Goal: Information Seeking & Learning: Learn about a topic

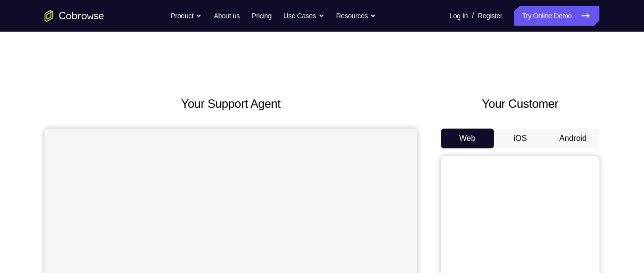
click at [570, 146] on button "Android" at bounding box center [572, 139] width 53 height 20
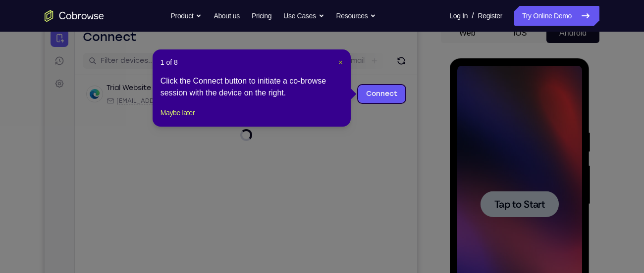
click at [339, 59] on span "×" at bounding box center [341, 62] width 4 height 8
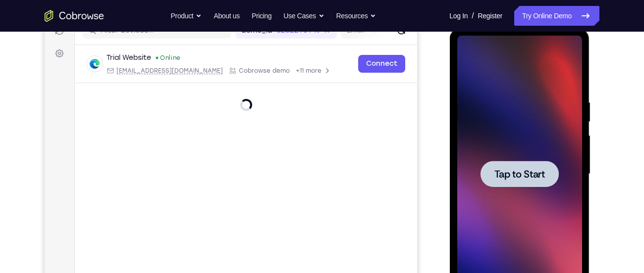
scroll to position [137, 0]
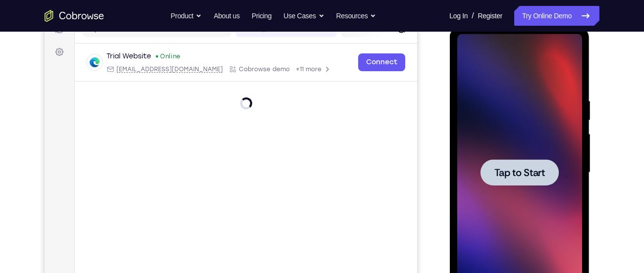
click at [529, 154] on div at bounding box center [519, 172] width 125 height 277
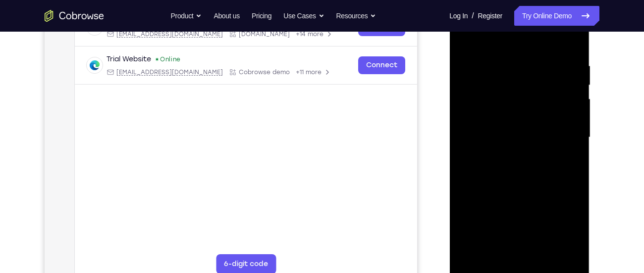
scroll to position [173, 0]
click at [518, 267] on div at bounding box center [519, 137] width 125 height 277
click at [567, 223] on div at bounding box center [519, 137] width 125 height 277
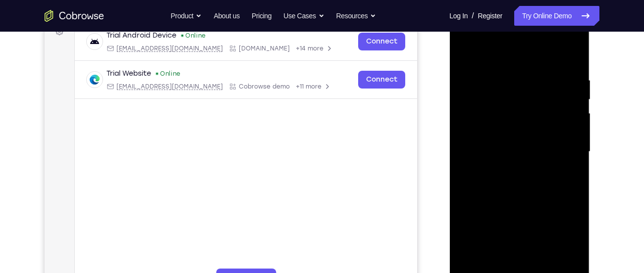
scroll to position [157, 0]
click at [509, 61] on div at bounding box center [519, 152] width 125 height 277
click at [559, 152] on div at bounding box center [519, 152] width 125 height 277
click at [506, 172] on div at bounding box center [519, 152] width 125 height 277
click at [501, 142] on div at bounding box center [519, 152] width 125 height 277
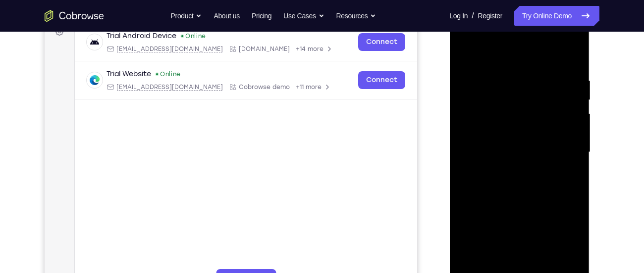
click at [495, 134] on div at bounding box center [519, 152] width 125 height 277
click at [493, 151] on div at bounding box center [519, 152] width 125 height 277
click at [498, 187] on div at bounding box center [519, 152] width 125 height 277
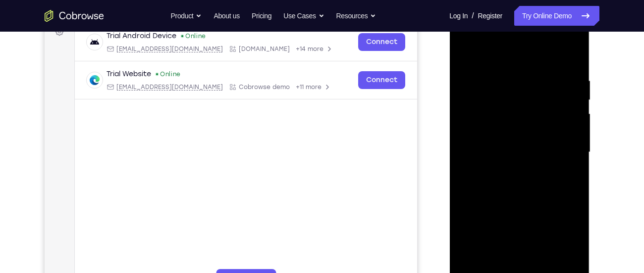
click at [498, 187] on div at bounding box center [519, 152] width 125 height 277
click at [502, 185] on div at bounding box center [519, 152] width 125 height 277
click at [525, 176] on div at bounding box center [519, 152] width 125 height 277
drag, startPoint x: 505, startPoint y: 57, endPoint x: 506, endPoint y: 38, distance: 19.3
click at [506, 38] on div at bounding box center [519, 152] width 125 height 277
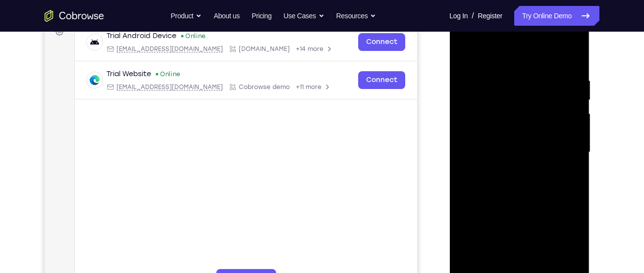
click at [505, 185] on div at bounding box center [519, 152] width 125 height 277
click at [505, 180] on div at bounding box center [519, 152] width 125 height 277
click at [503, 184] on div at bounding box center [519, 152] width 125 height 277
click at [518, 173] on div at bounding box center [519, 152] width 125 height 277
click at [518, 186] on div at bounding box center [519, 152] width 125 height 277
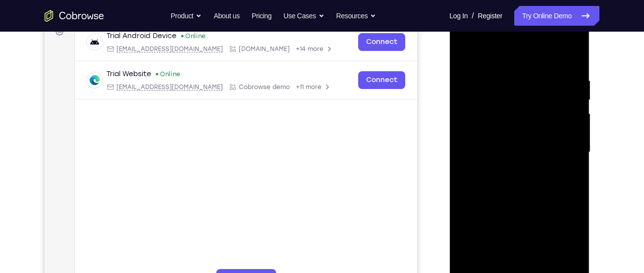
click at [513, 178] on div at bounding box center [519, 152] width 125 height 277
click at [496, 169] on div at bounding box center [519, 152] width 125 height 277
click at [503, 151] on div at bounding box center [519, 152] width 125 height 277
click at [495, 185] on div at bounding box center [519, 152] width 125 height 277
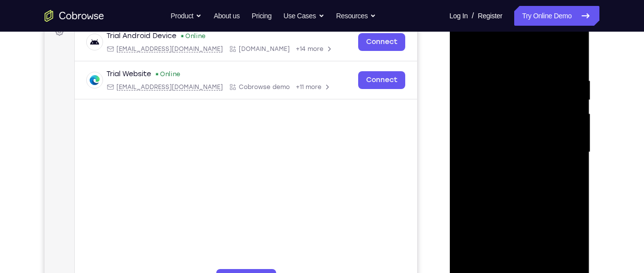
click at [495, 185] on div at bounding box center [519, 152] width 125 height 277
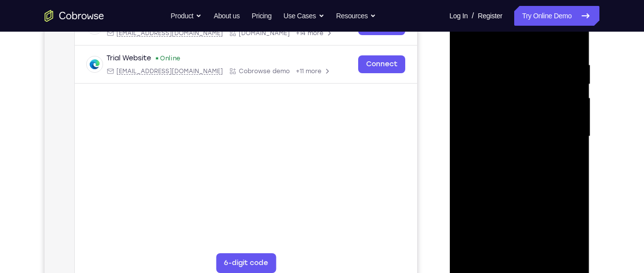
scroll to position [176, 0]
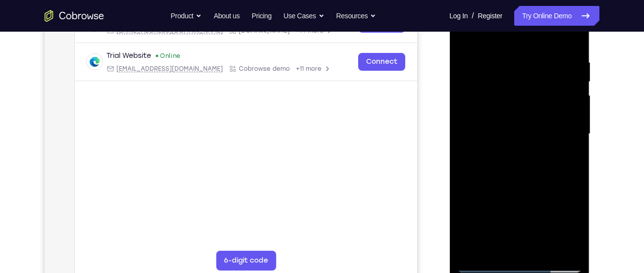
click at [524, 175] on div at bounding box center [519, 134] width 125 height 277
click at [573, 249] on div at bounding box center [519, 134] width 125 height 277
click at [495, 250] on div at bounding box center [519, 134] width 125 height 277
click at [492, 38] on div at bounding box center [519, 134] width 125 height 277
click at [510, 67] on div at bounding box center [519, 134] width 125 height 277
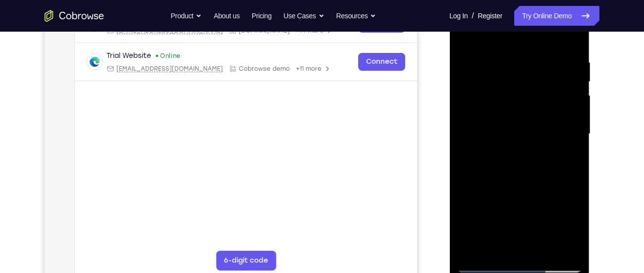
click at [464, 36] on div at bounding box center [519, 134] width 125 height 277
drag, startPoint x: 543, startPoint y: 133, endPoint x: 545, endPoint y: 97, distance: 35.7
click at [545, 97] on div at bounding box center [519, 134] width 125 height 277
click at [576, 33] on div at bounding box center [519, 134] width 125 height 277
click at [566, 35] on div at bounding box center [519, 134] width 125 height 277
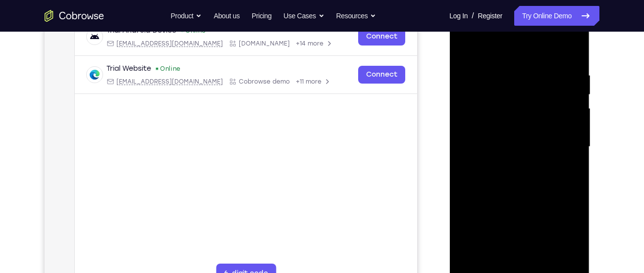
scroll to position [187, 0]
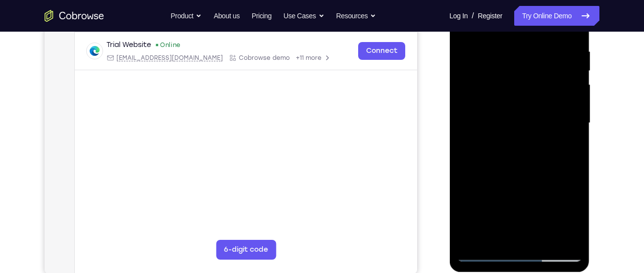
click at [484, 254] on div at bounding box center [519, 123] width 125 height 277
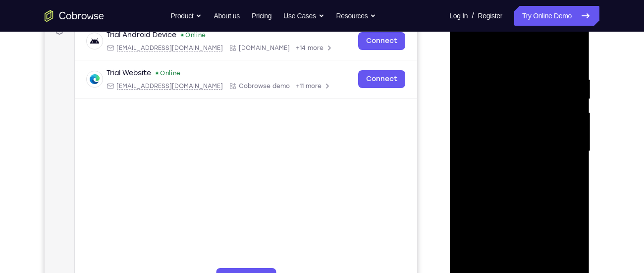
scroll to position [159, 0]
click at [475, 267] on div at bounding box center [519, 150] width 125 height 277
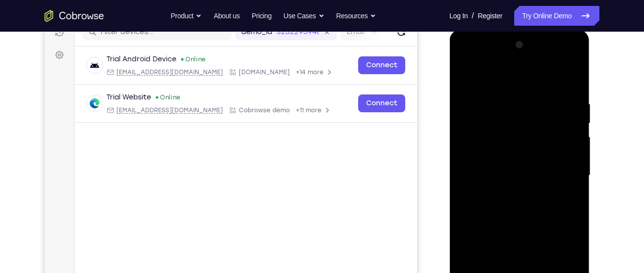
scroll to position [135, 0]
click at [534, 97] on div at bounding box center [519, 175] width 125 height 277
click at [572, 79] on div at bounding box center [519, 175] width 125 height 277
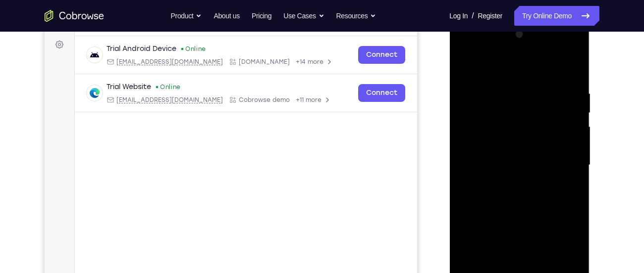
scroll to position [144, 0]
click at [464, 54] on div at bounding box center [519, 166] width 125 height 277
click at [461, 50] on div at bounding box center [519, 166] width 125 height 277
click at [466, 52] on div at bounding box center [519, 166] width 125 height 277
click at [501, 139] on div at bounding box center [519, 166] width 125 height 277
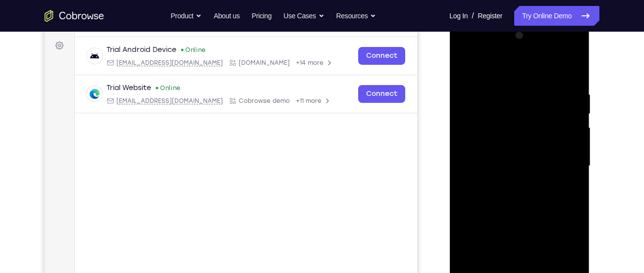
click at [513, 170] on div at bounding box center [519, 166] width 125 height 277
click at [505, 159] on div at bounding box center [519, 166] width 125 height 277
click at [500, 176] on div at bounding box center [519, 166] width 125 height 277
drag, startPoint x: 497, startPoint y: 72, endPoint x: 496, endPoint y: 35, distance: 37.7
click at [496, 35] on div at bounding box center [519, 166] width 125 height 277
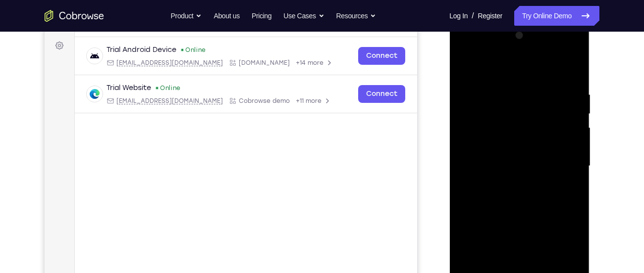
drag, startPoint x: 490, startPoint y: 160, endPoint x: 496, endPoint y: 82, distance: 78.5
click at [496, 82] on div at bounding box center [519, 166] width 125 height 277
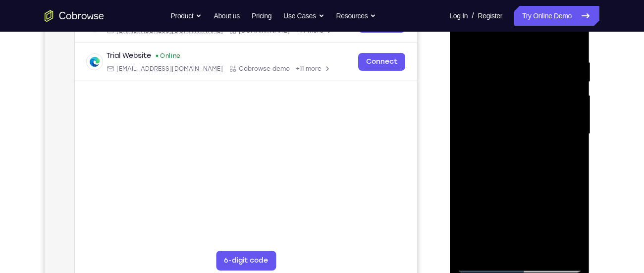
click at [513, 245] on div at bounding box center [519, 134] width 125 height 277
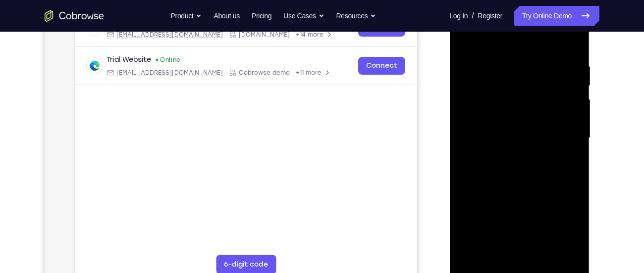
scroll to position [171, 0]
click at [487, 181] on div at bounding box center [519, 138] width 125 height 277
click at [463, 43] on div at bounding box center [519, 138] width 125 height 277
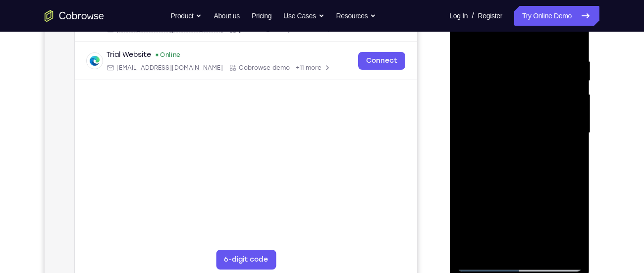
scroll to position [166, 0]
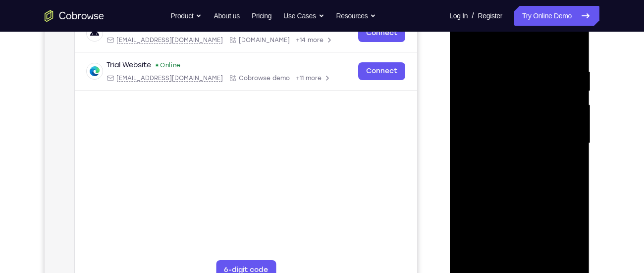
click at [563, 45] on div at bounding box center [519, 143] width 125 height 277
drag, startPoint x: 517, startPoint y: 120, endPoint x: 539, endPoint y: 53, distance: 70.9
click at [539, 53] on div at bounding box center [519, 143] width 125 height 277
drag, startPoint x: 517, startPoint y: 110, endPoint x: 532, endPoint y: 67, distance: 45.4
click at [532, 67] on div at bounding box center [519, 143] width 125 height 277
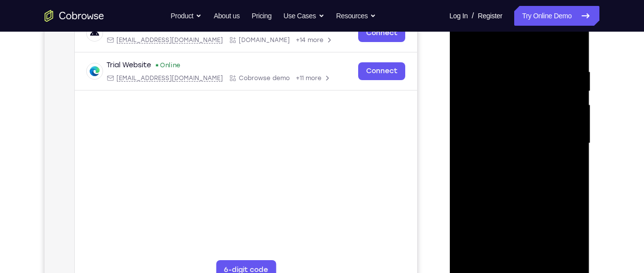
drag, startPoint x: 516, startPoint y: 115, endPoint x: 533, endPoint y: 63, distance: 54.3
click at [533, 63] on div at bounding box center [519, 143] width 125 height 277
drag, startPoint x: 533, startPoint y: 63, endPoint x: 533, endPoint y: 81, distance: 17.8
click at [533, 81] on div at bounding box center [519, 143] width 125 height 277
drag, startPoint x: 533, startPoint y: 81, endPoint x: 534, endPoint y: 45, distance: 36.7
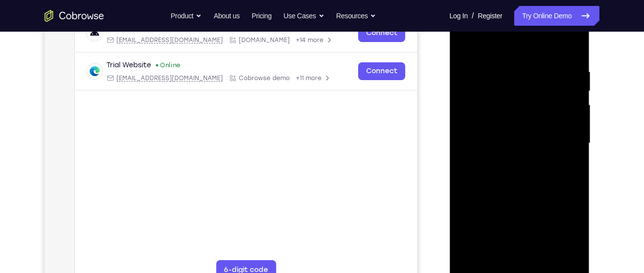
click at [534, 45] on div at bounding box center [519, 143] width 125 height 277
drag, startPoint x: 523, startPoint y: 73, endPoint x: 523, endPoint y: 136, distance: 63.4
click at [523, 136] on div at bounding box center [519, 143] width 125 height 277
drag, startPoint x: 524, startPoint y: 85, endPoint x: 527, endPoint y: 149, distance: 63.9
click at [527, 149] on div at bounding box center [519, 143] width 125 height 277
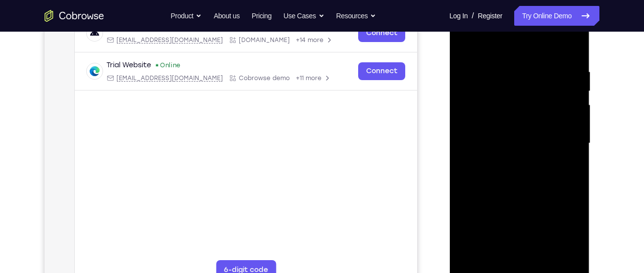
click at [510, 44] on div at bounding box center [519, 143] width 125 height 277
click at [461, 48] on div at bounding box center [519, 143] width 125 height 277
drag, startPoint x: 524, startPoint y: 215, endPoint x: 539, endPoint y: 116, distance: 99.6
click at [539, 116] on div at bounding box center [519, 143] width 125 height 277
drag, startPoint x: 541, startPoint y: 195, endPoint x: 557, endPoint y: 89, distance: 107.1
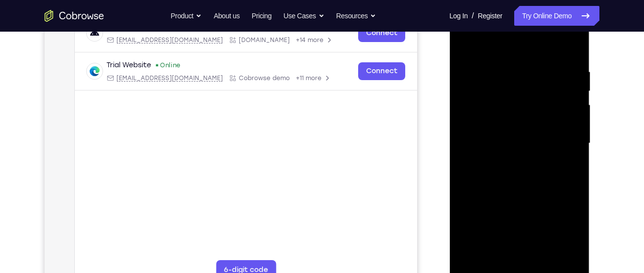
click at [557, 89] on div at bounding box center [519, 143] width 125 height 277
drag, startPoint x: 539, startPoint y: 199, endPoint x: 556, endPoint y: 28, distance: 171.2
click at [556, 28] on div at bounding box center [519, 143] width 125 height 277
click at [554, 158] on div at bounding box center [519, 143] width 125 height 277
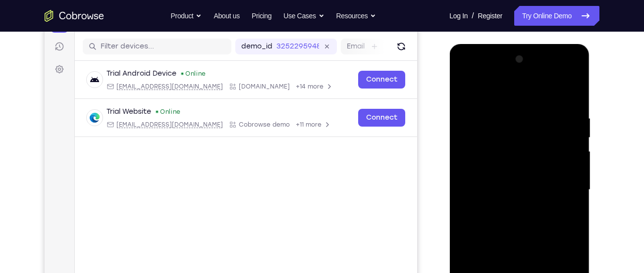
scroll to position [119, 0]
click at [464, 77] on div at bounding box center [519, 190] width 125 height 277
click at [479, 169] on div at bounding box center [519, 190] width 125 height 277
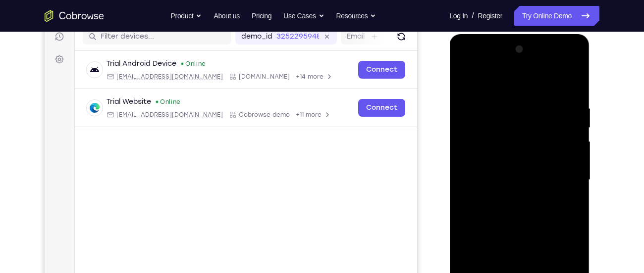
scroll to position [144, 0]
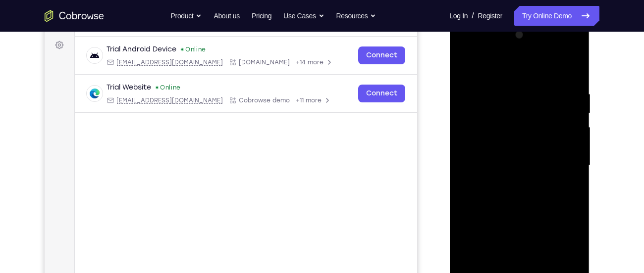
click at [502, 87] on div at bounding box center [519, 165] width 125 height 277
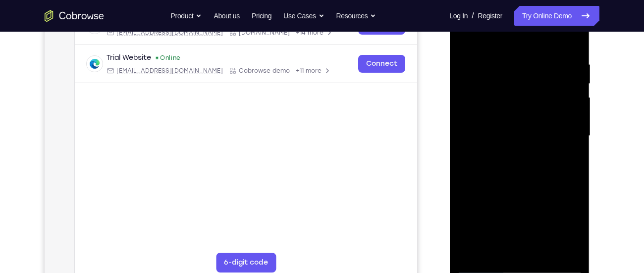
click at [572, 39] on div at bounding box center [519, 136] width 125 height 277
drag, startPoint x: 575, startPoint y: 61, endPoint x: 501, endPoint y: 88, distance: 79.2
click at [501, 88] on div at bounding box center [519, 136] width 125 height 277
drag, startPoint x: 545, startPoint y: 62, endPoint x: 436, endPoint y: 71, distance: 109.7
click at [449, 71] on html "Online web based iOS Simulators and Android Emulators. Run iPhone, iPad, Mobile…" at bounding box center [519, 138] width 141 height 297
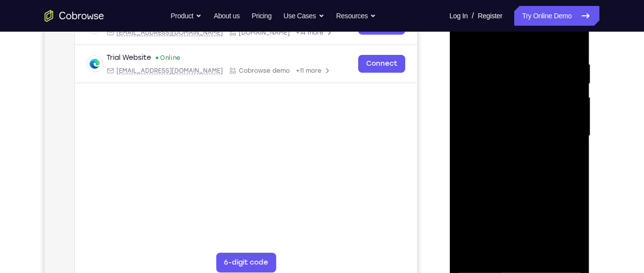
drag, startPoint x: 530, startPoint y: 69, endPoint x: 436, endPoint y: 75, distance: 94.8
click at [449, 75] on html "Online web based iOS Simulators and Android Emulators. Run iPhone, iPad, Mobile…" at bounding box center [519, 138] width 141 height 297
click at [575, 249] on div at bounding box center [519, 136] width 125 height 277
click at [542, 257] on div at bounding box center [519, 136] width 125 height 277
click at [521, 189] on div at bounding box center [519, 136] width 125 height 277
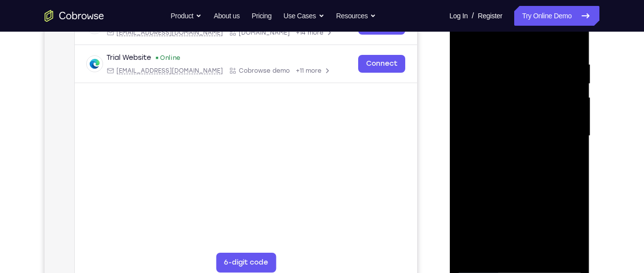
click at [568, 102] on div at bounding box center [519, 136] width 125 height 277
